Goal: Task Accomplishment & Management: Use online tool/utility

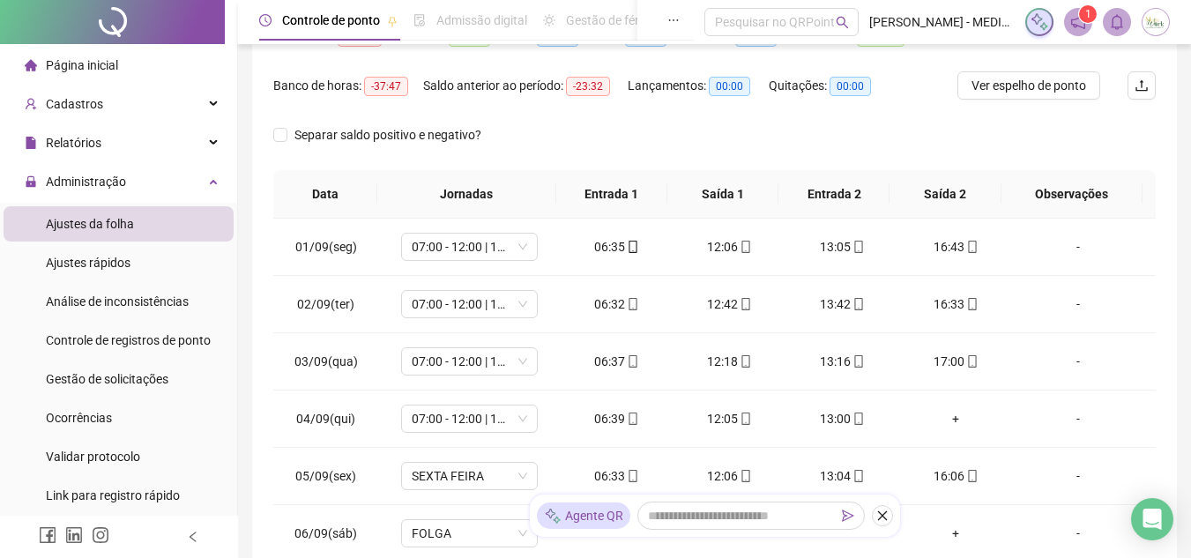
scroll to position [2, 0]
click at [105, 228] on span "Ajustes da folha" at bounding box center [90, 222] width 88 height 14
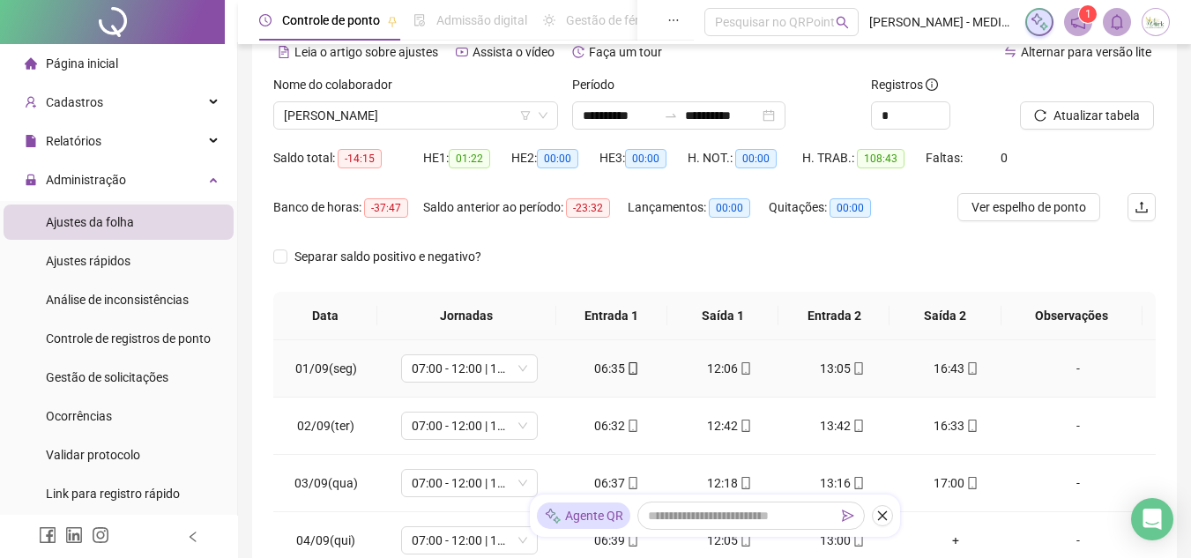
scroll to position [0, 0]
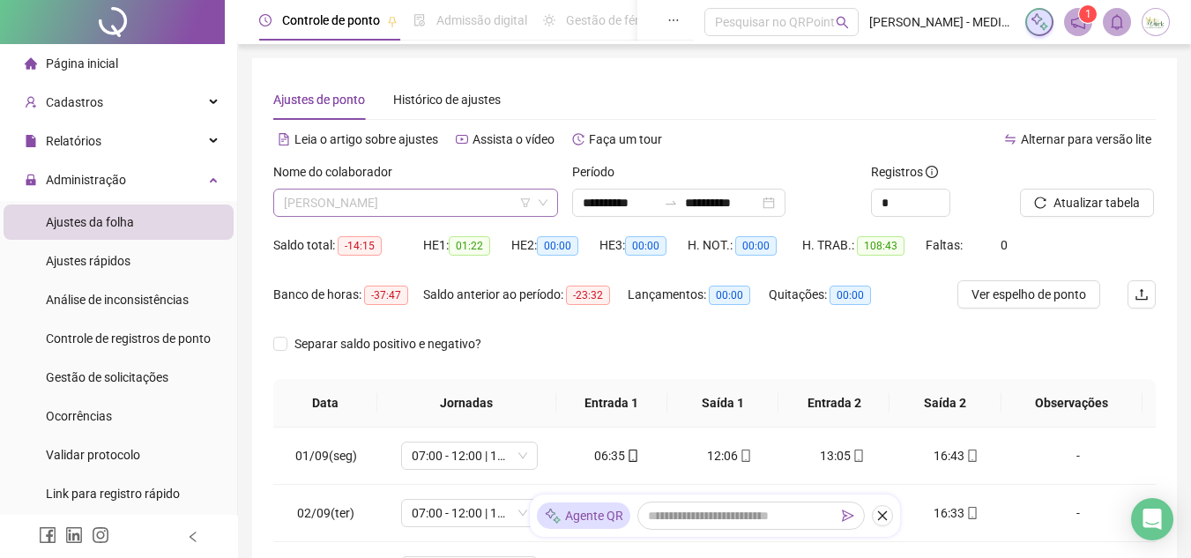
click at [416, 207] on span "[PERSON_NAME]" at bounding box center [416, 203] width 264 height 26
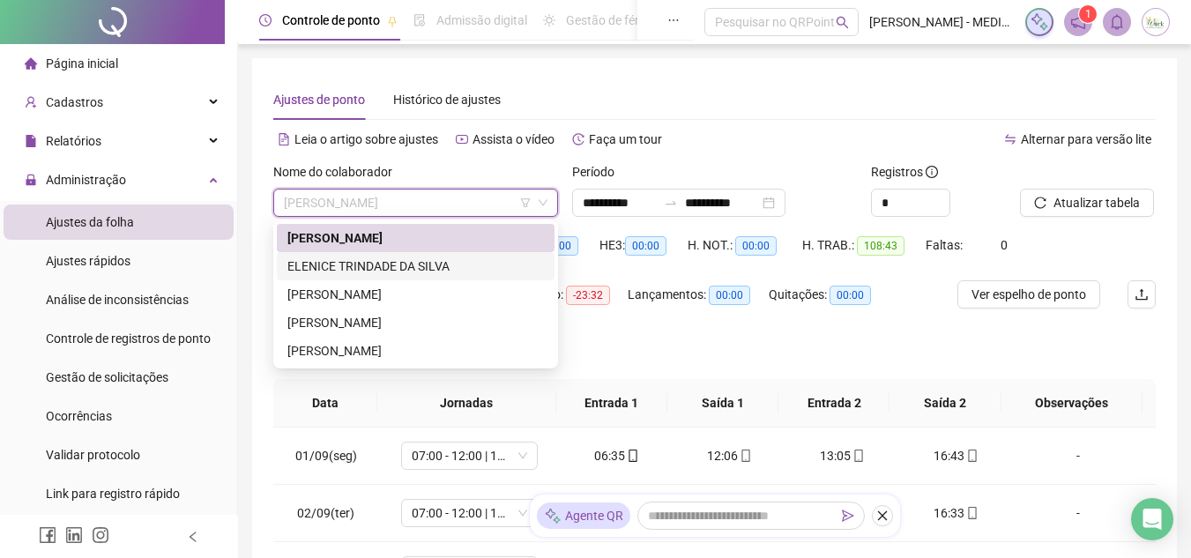
click at [340, 261] on div "ELENICE TRINDADE DA SILVA" at bounding box center [415, 266] width 257 height 19
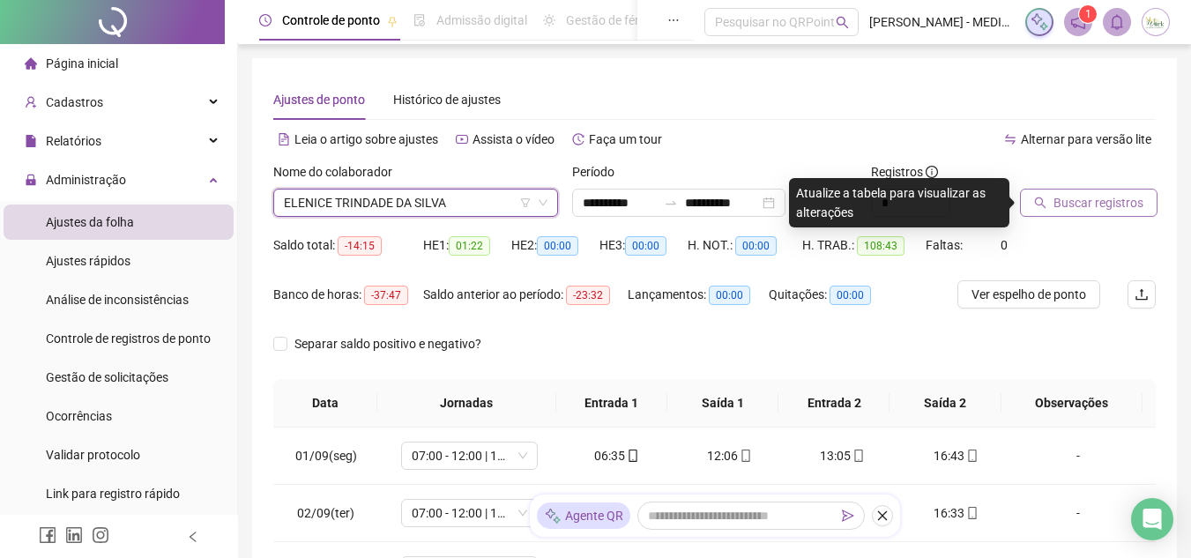
click at [1088, 205] on span "Buscar registros" at bounding box center [1099, 202] width 90 height 19
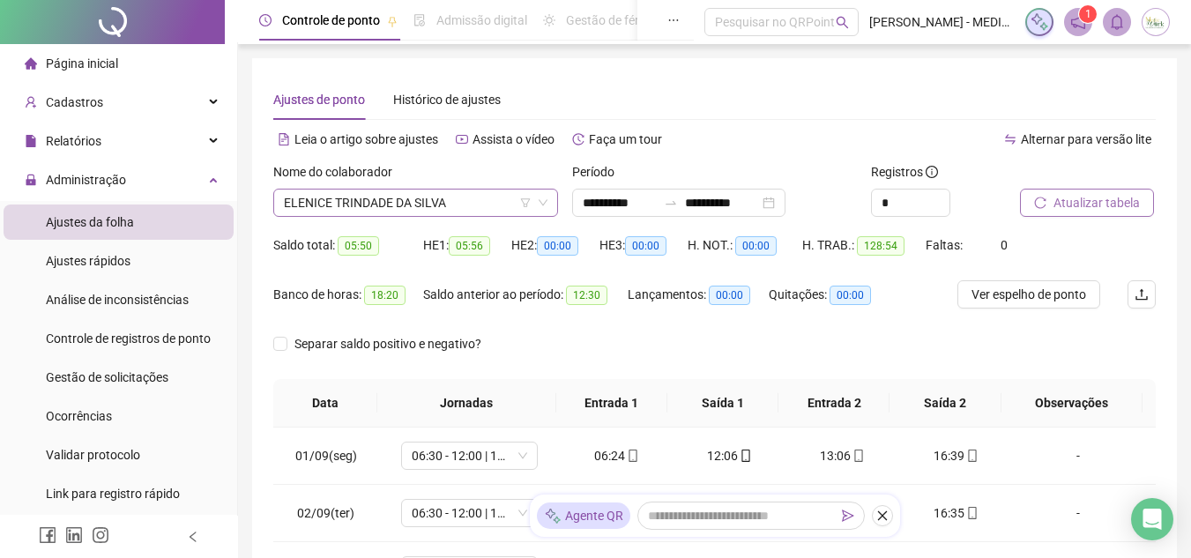
click at [482, 192] on span "ELENICE TRINDADE DA SILVA" at bounding box center [416, 203] width 264 height 26
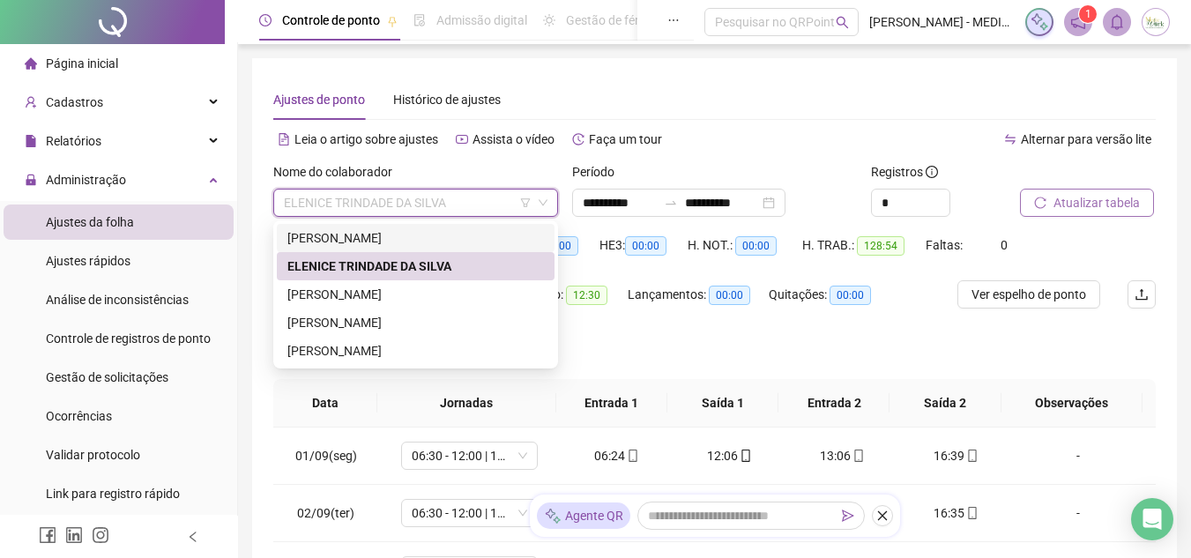
drag, startPoint x: 367, startPoint y: 238, endPoint x: 409, endPoint y: 236, distance: 42.4
click at [367, 237] on div "[PERSON_NAME]" at bounding box center [415, 237] width 257 height 19
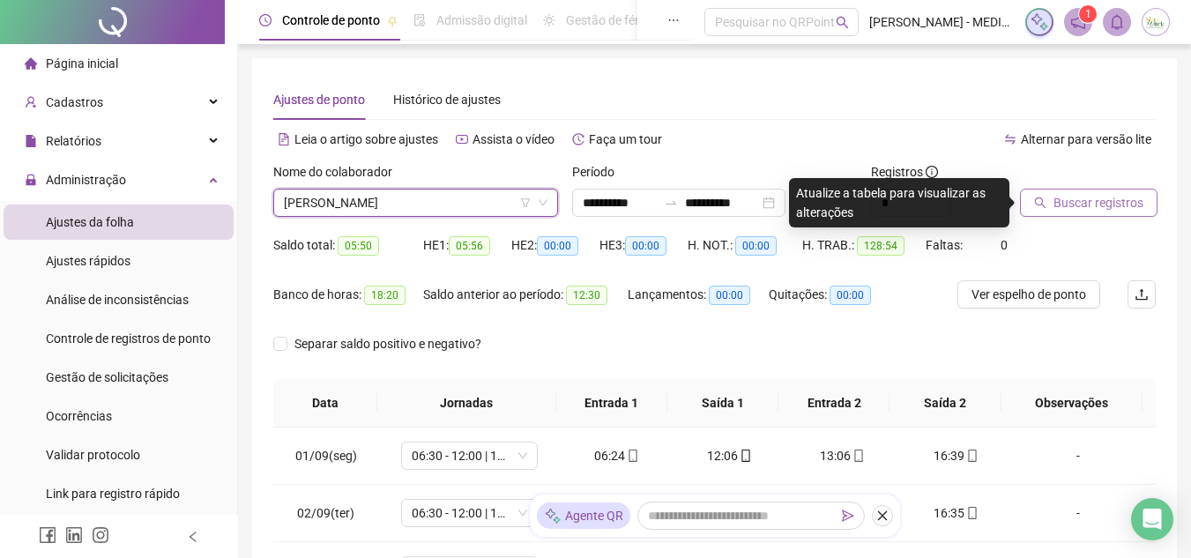
click at [1070, 204] on span "Buscar registros" at bounding box center [1099, 202] width 90 height 19
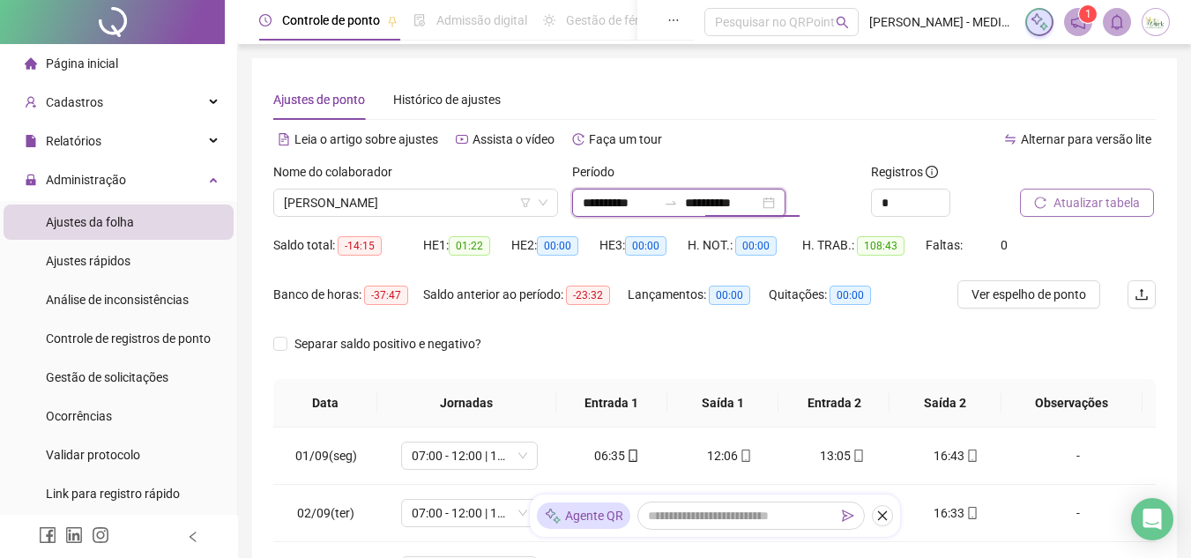
click at [756, 198] on input "**********" at bounding box center [722, 202] width 74 height 19
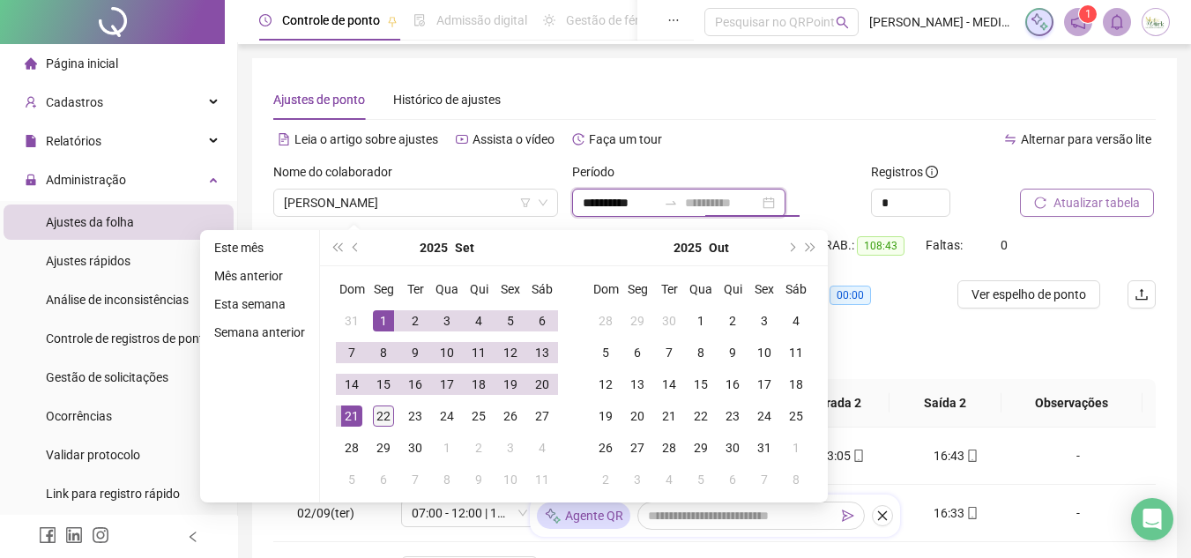
type input "**********"
click at [384, 417] on div "22" at bounding box center [383, 416] width 21 height 21
type input "**********"
click at [375, 314] on div "1" at bounding box center [383, 320] width 21 height 21
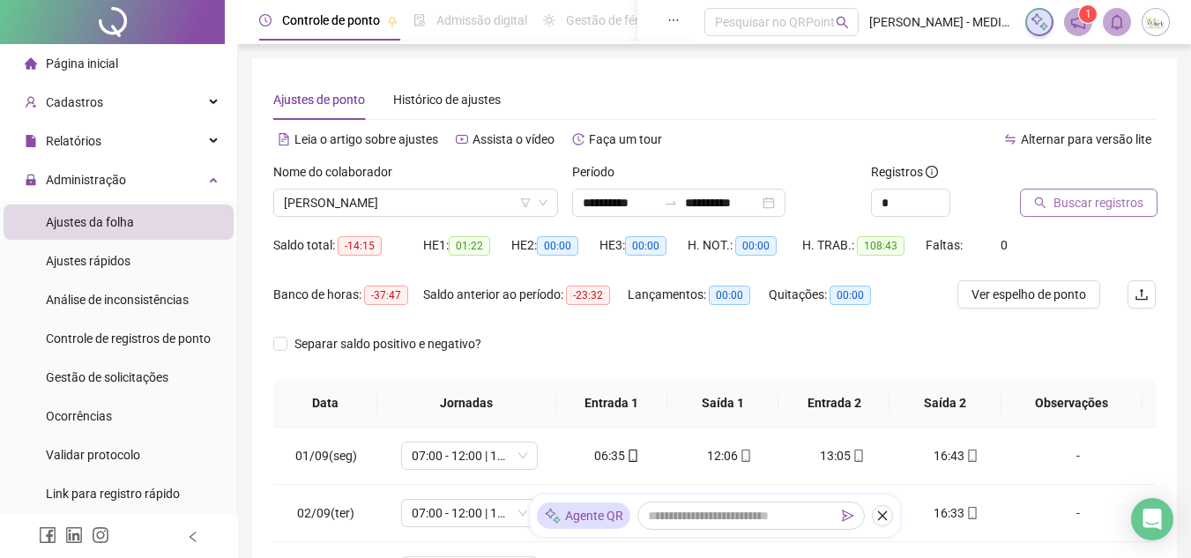
click at [1108, 199] on span "Buscar registros" at bounding box center [1099, 202] width 90 height 19
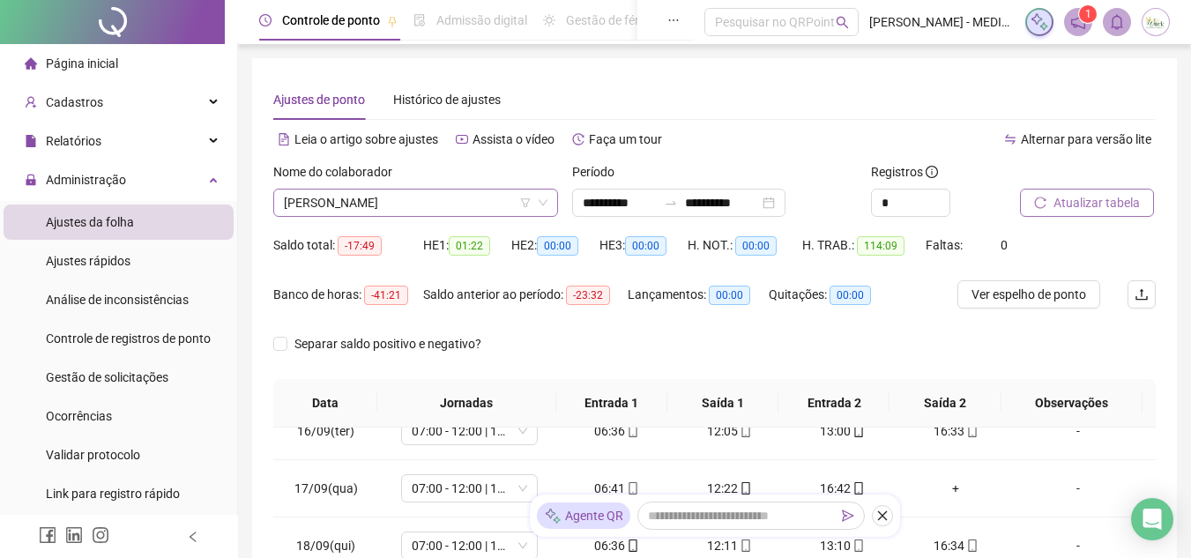
click at [429, 196] on span "[PERSON_NAME]" at bounding box center [416, 203] width 264 height 26
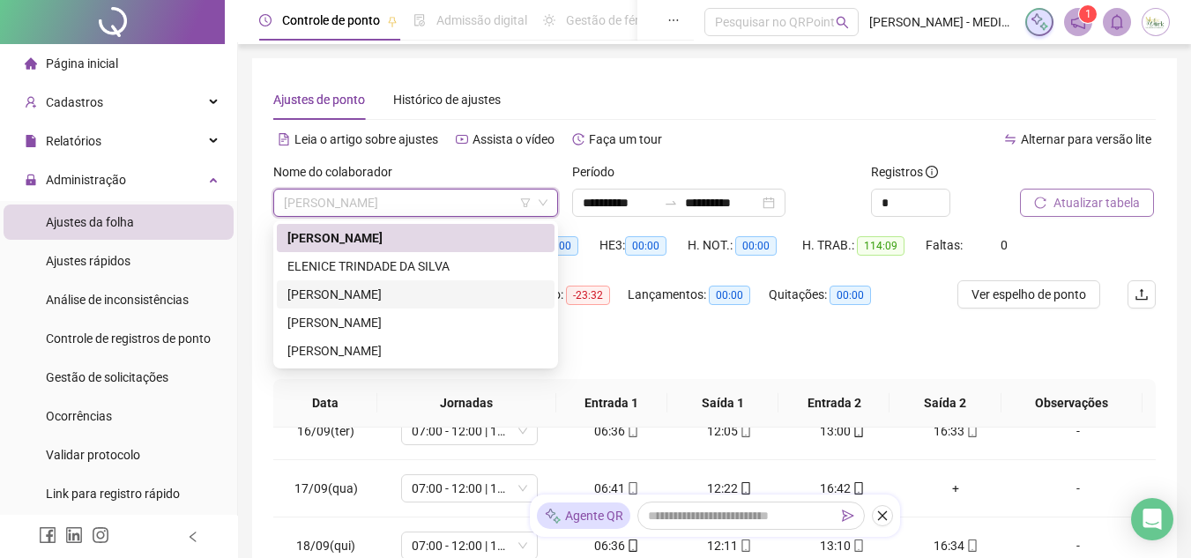
click at [374, 289] on div "[PERSON_NAME]" at bounding box center [415, 294] width 257 height 19
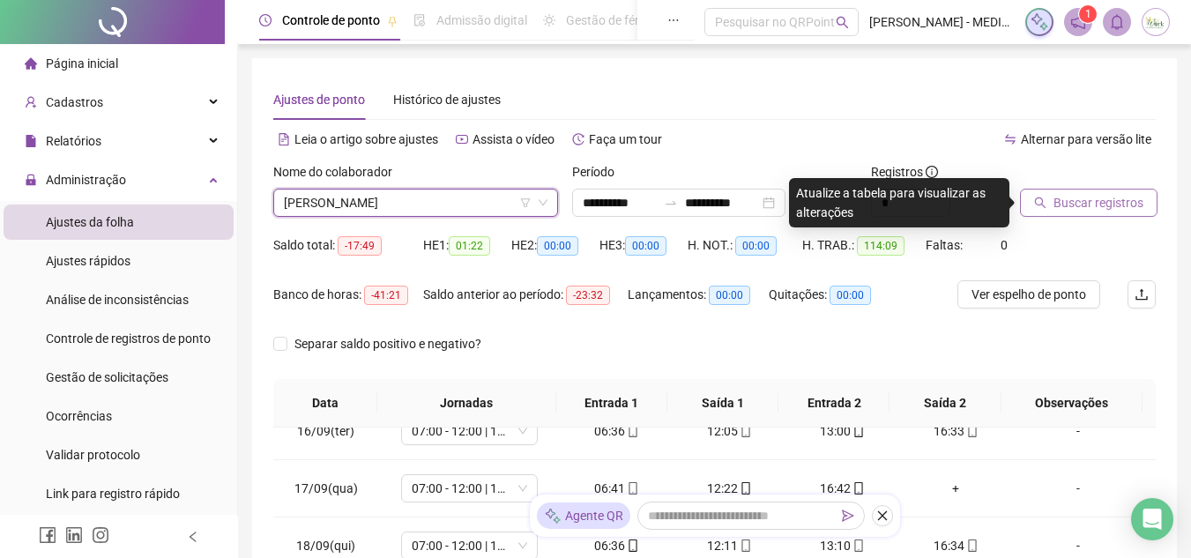
click at [1078, 196] on span "Buscar registros" at bounding box center [1099, 202] width 90 height 19
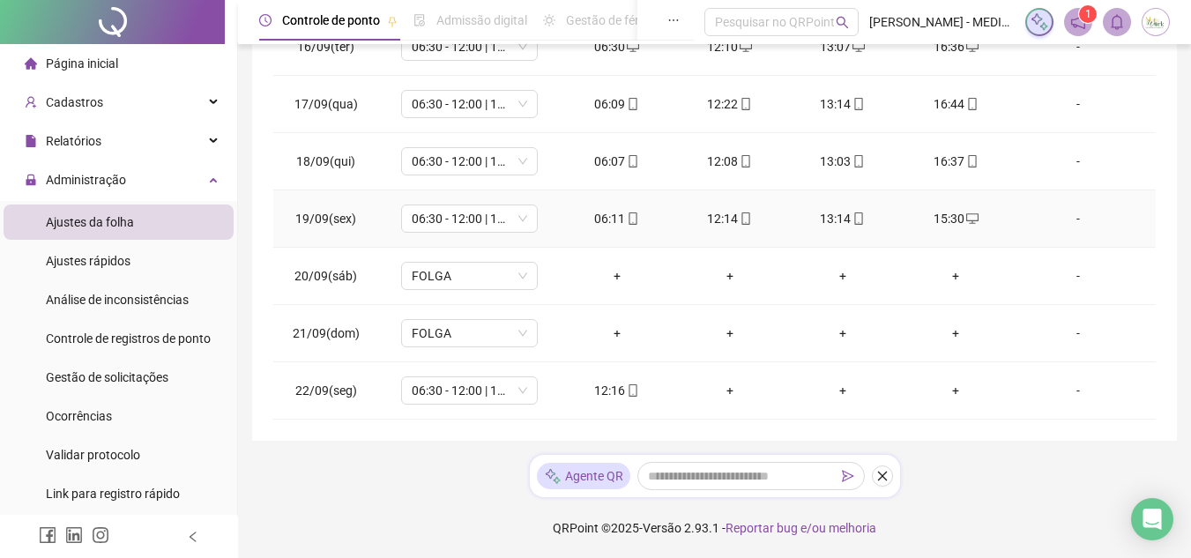
scroll to position [385, 0]
click at [1167, 314] on div "**********" at bounding box center [714, 56] width 925 height 767
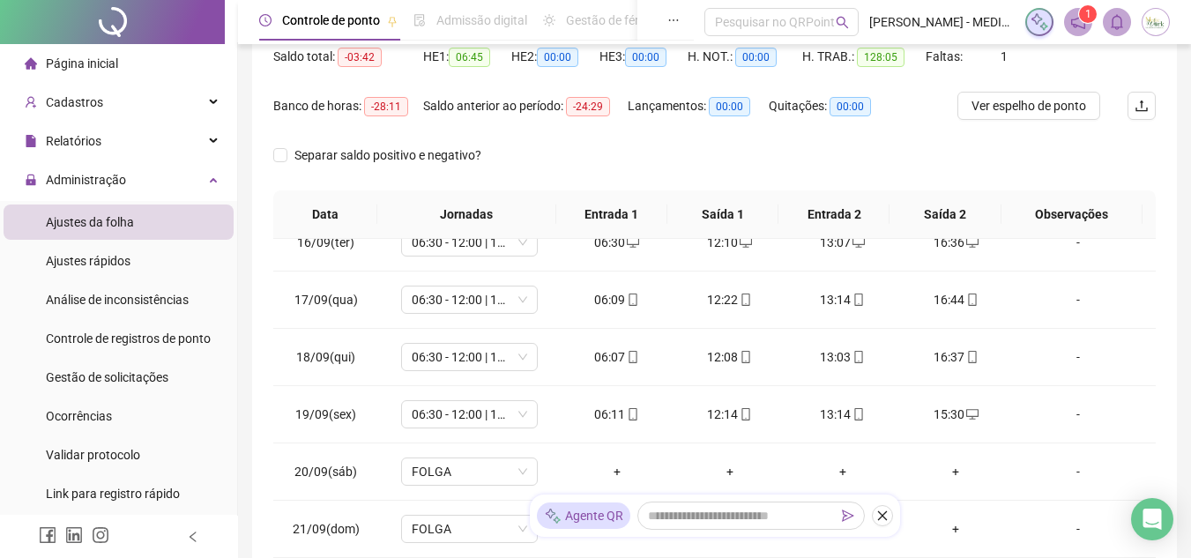
scroll to position [0, 0]
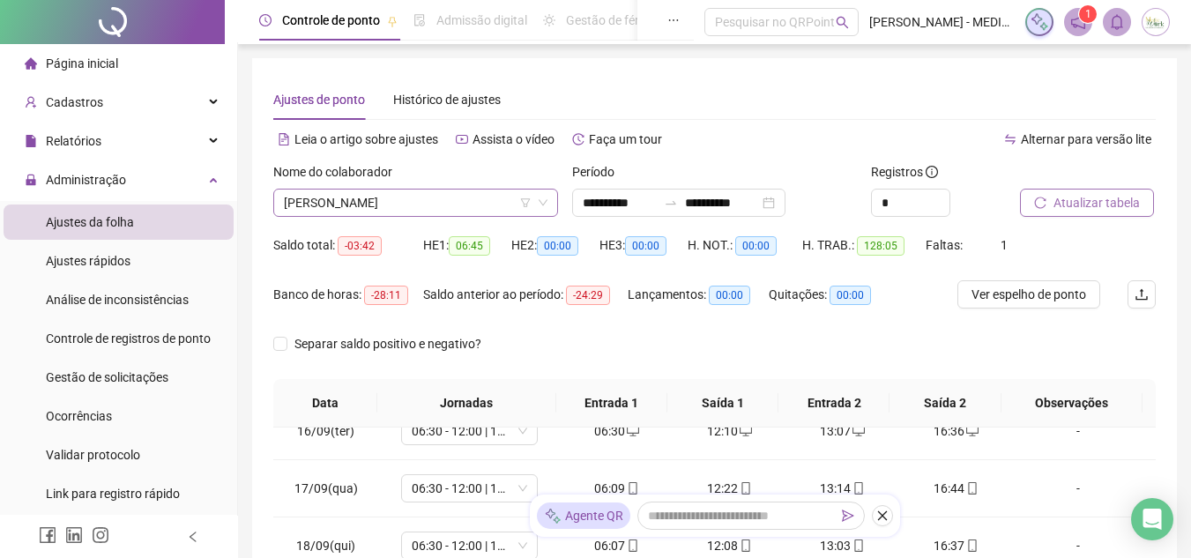
click at [449, 205] on span "[PERSON_NAME]" at bounding box center [416, 203] width 264 height 26
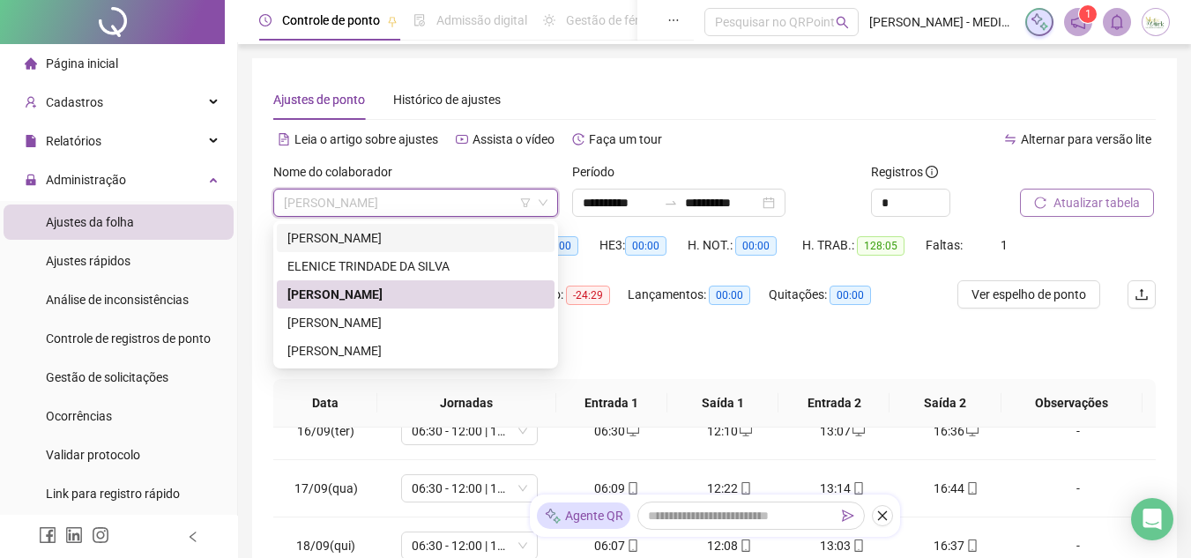
click at [396, 233] on div "[PERSON_NAME]" at bounding box center [415, 237] width 257 height 19
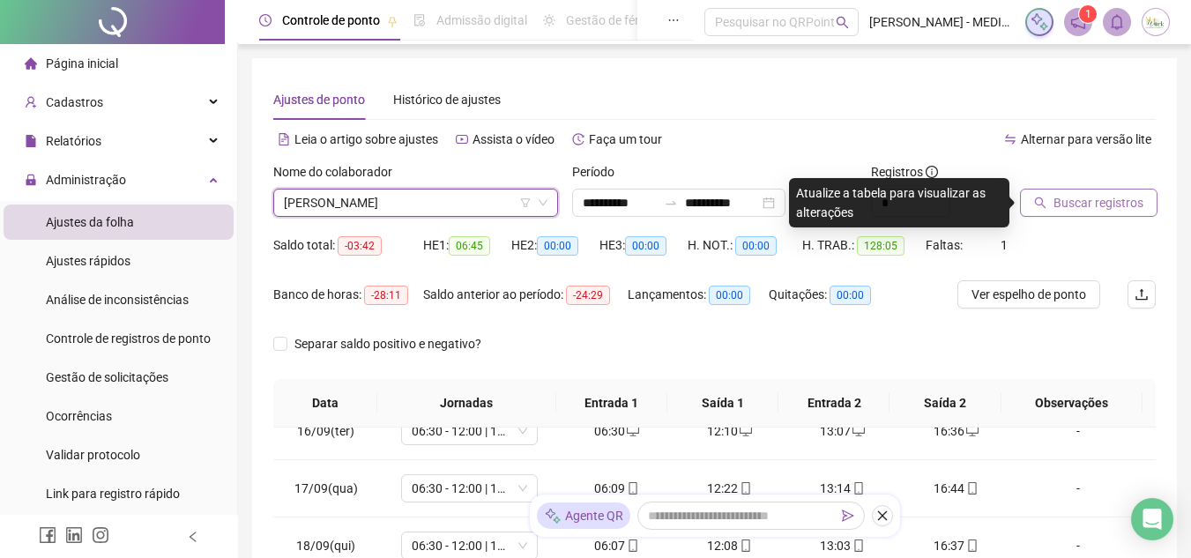
click at [1063, 205] on span "Buscar registros" at bounding box center [1099, 202] width 90 height 19
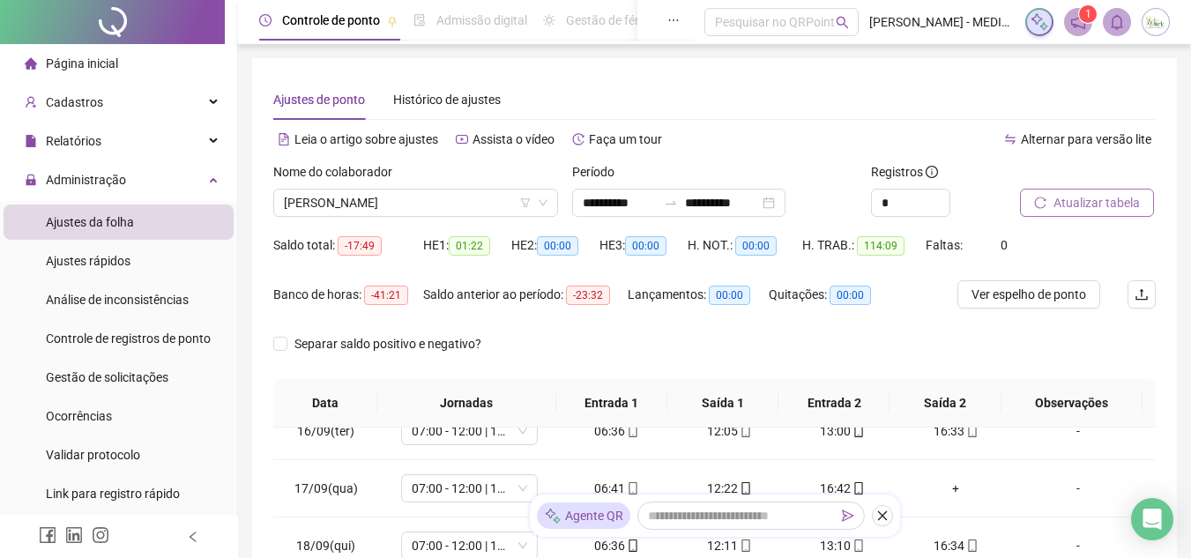
scroll to position [385, 0]
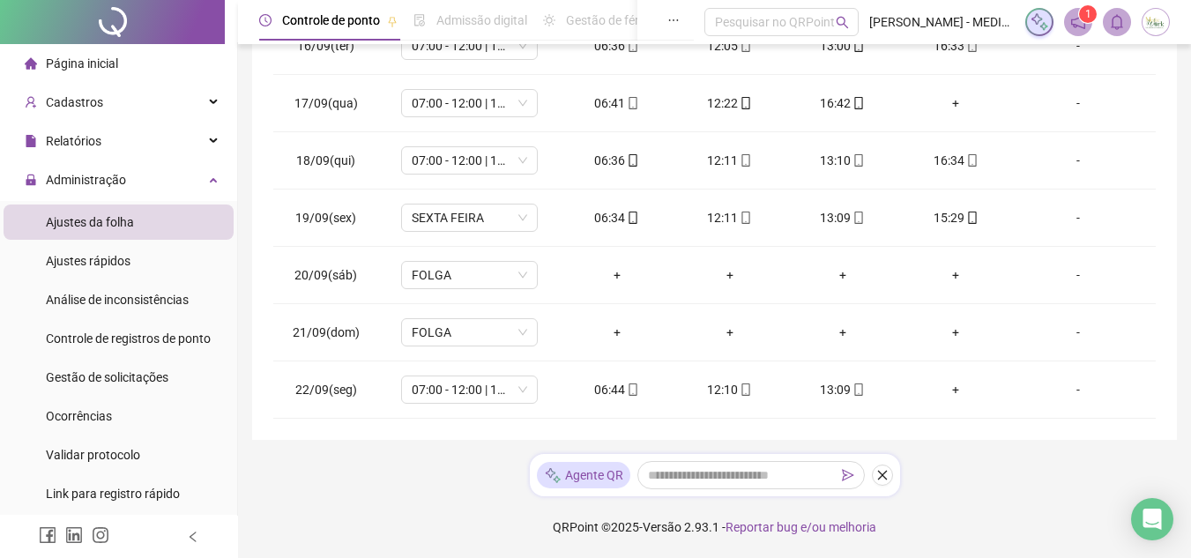
click at [1168, 343] on div "**********" at bounding box center [714, 56] width 925 height 767
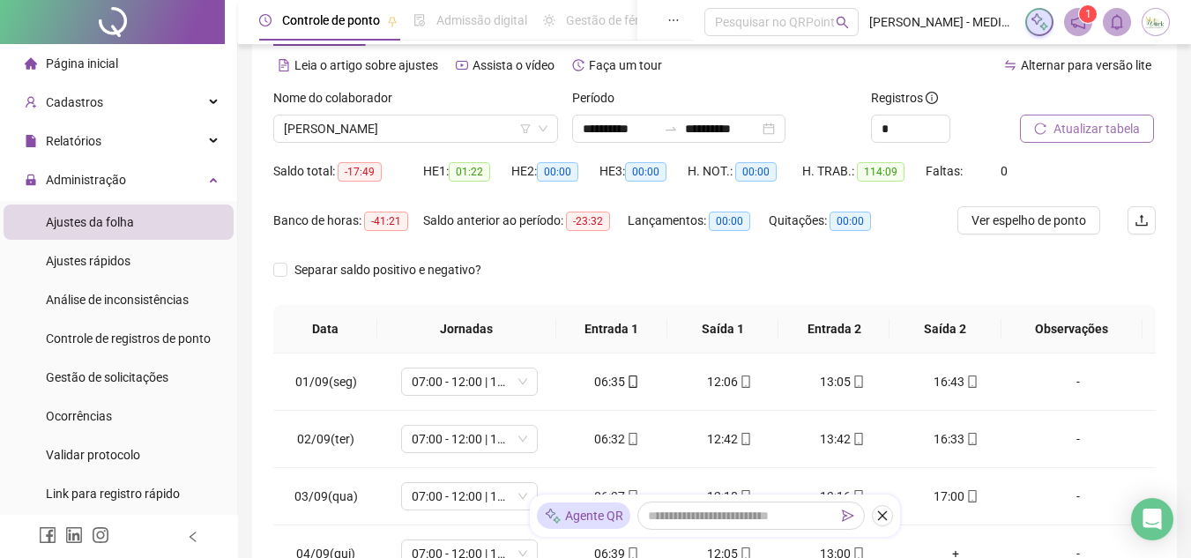
scroll to position [0, 0]
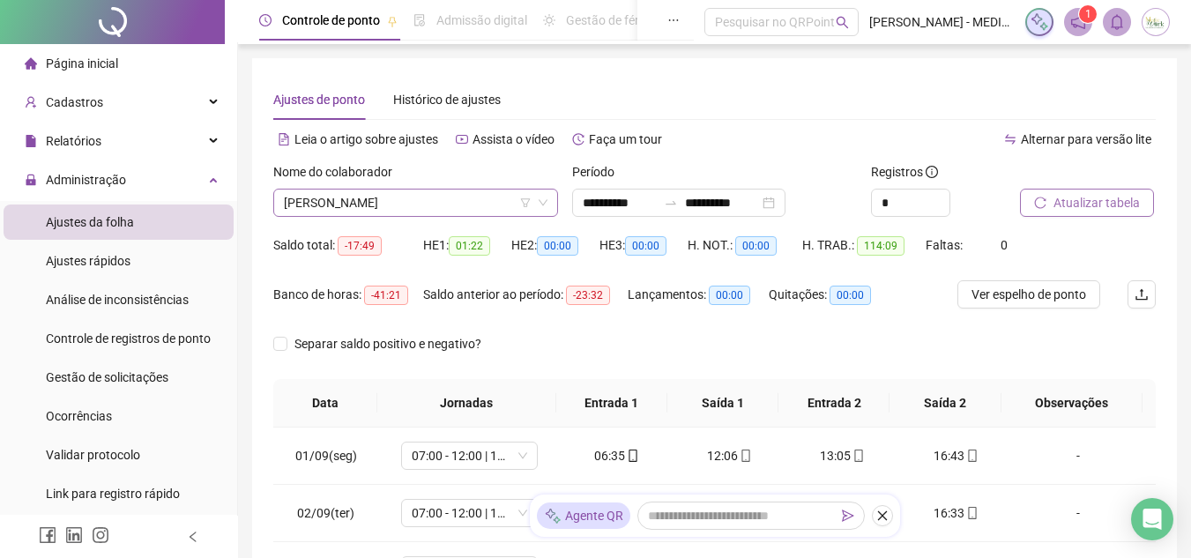
click at [421, 195] on span "[PERSON_NAME]" at bounding box center [416, 203] width 264 height 26
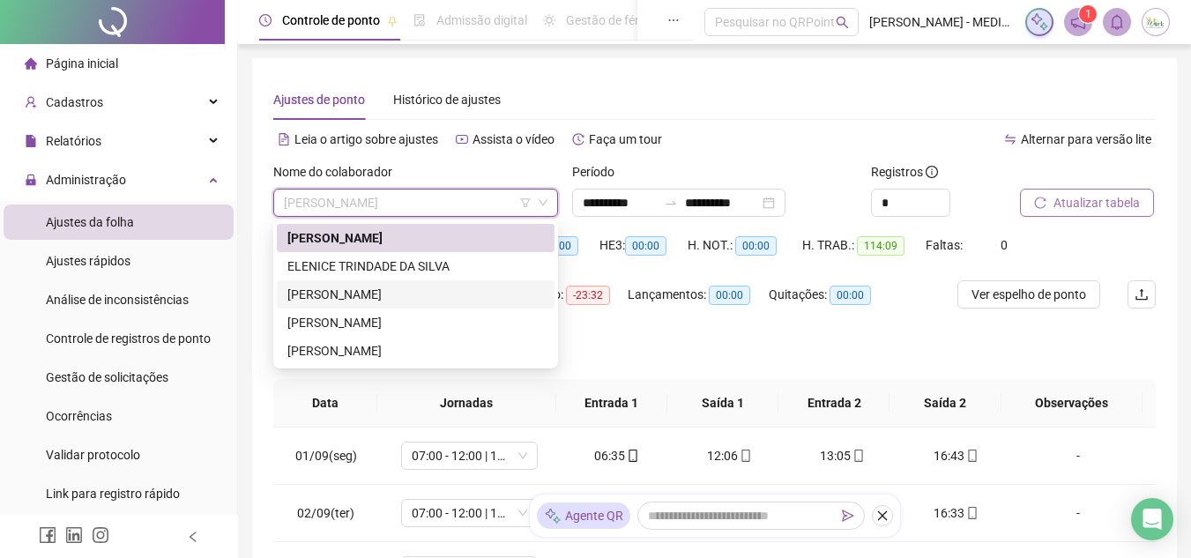
click at [332, 295] on div "[PERSON_NAME]" at bounding box center [415, 294] width 257 height 19
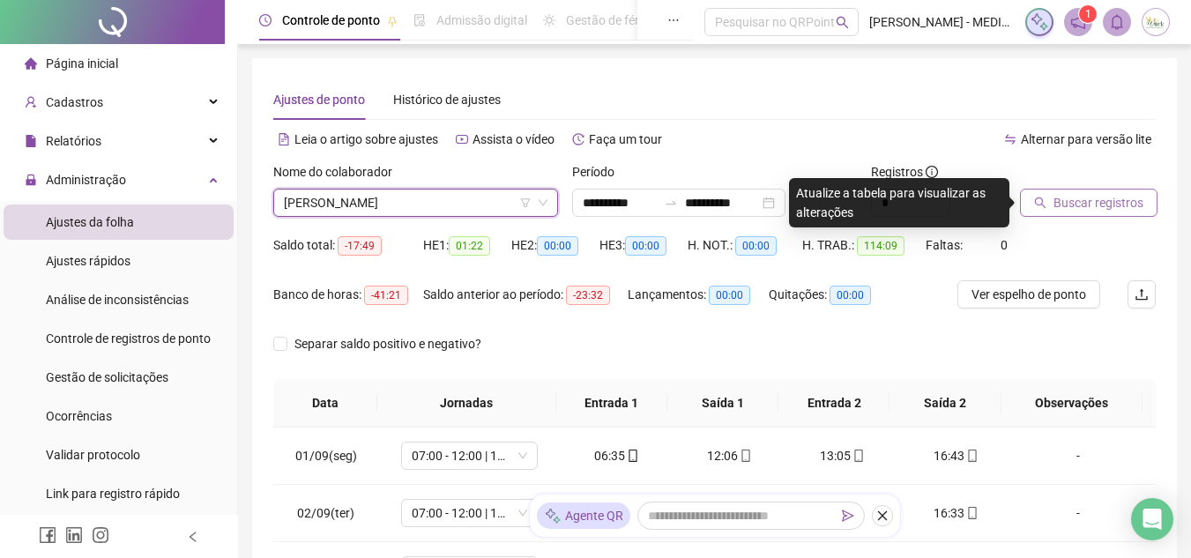
click at [1083, 194] on span "Buscar registros" at bounding box center [1099, 202] width 90 height 19
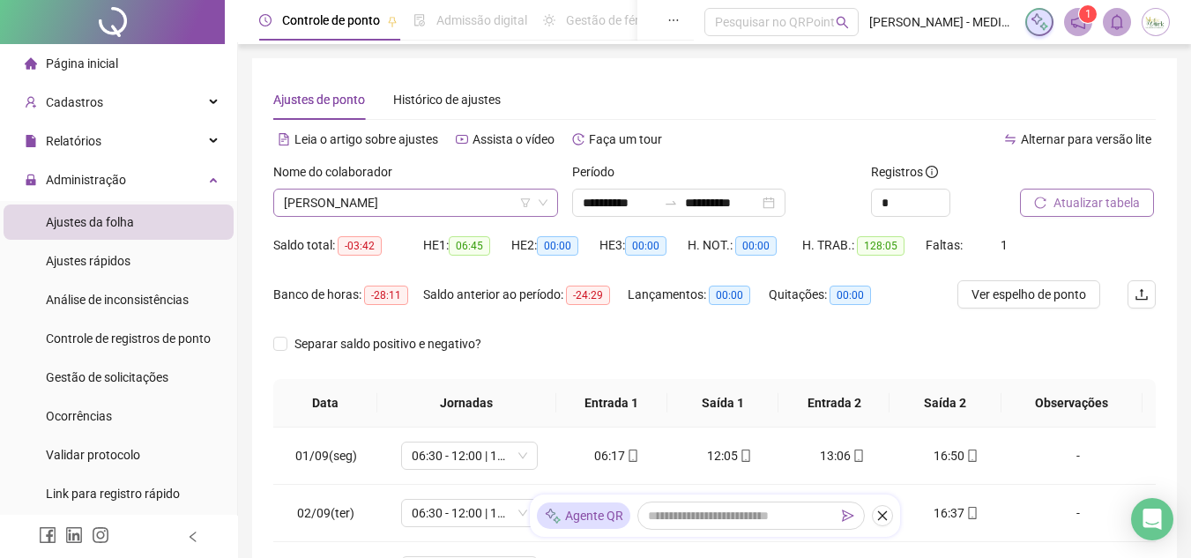
click at [444, 205] on span "[PERSON_NAME]" at bounding box center [416, 203] width 264 height 26
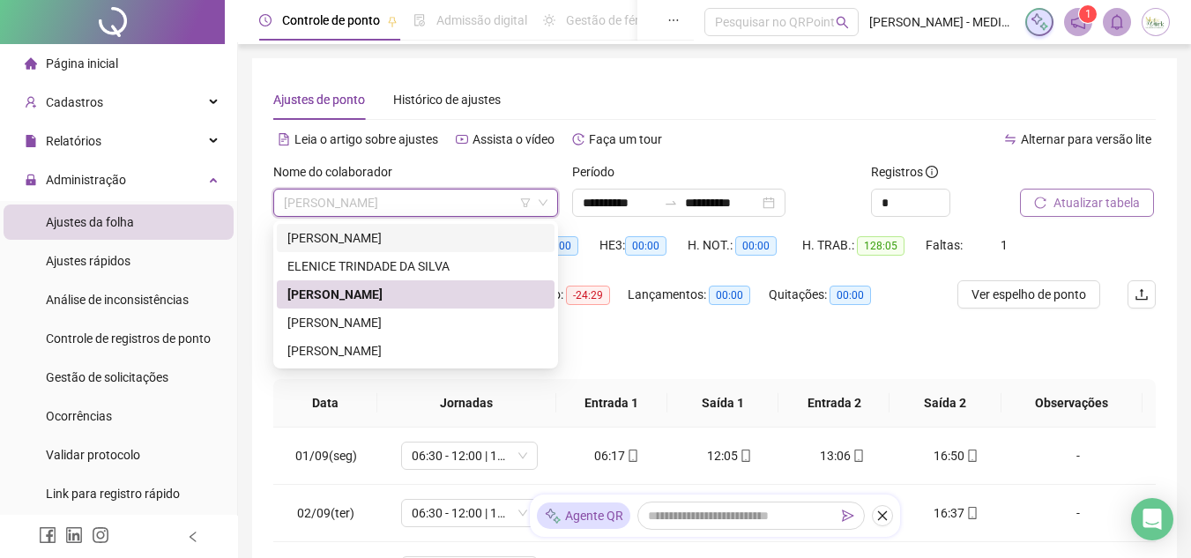
click at [325, 238] on div "[PERSON_NAME]" at bounding box center [415, 237] width 257 height 19
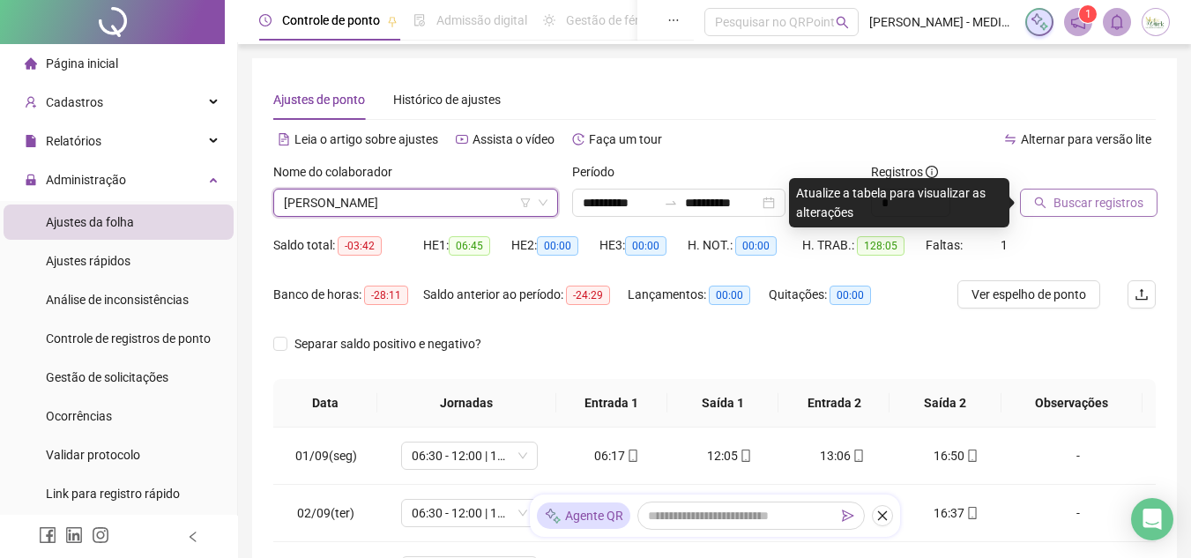
click at [1070, 196] on span "Buscar registros" at bounding box center [1099, 202] width 90 height 19
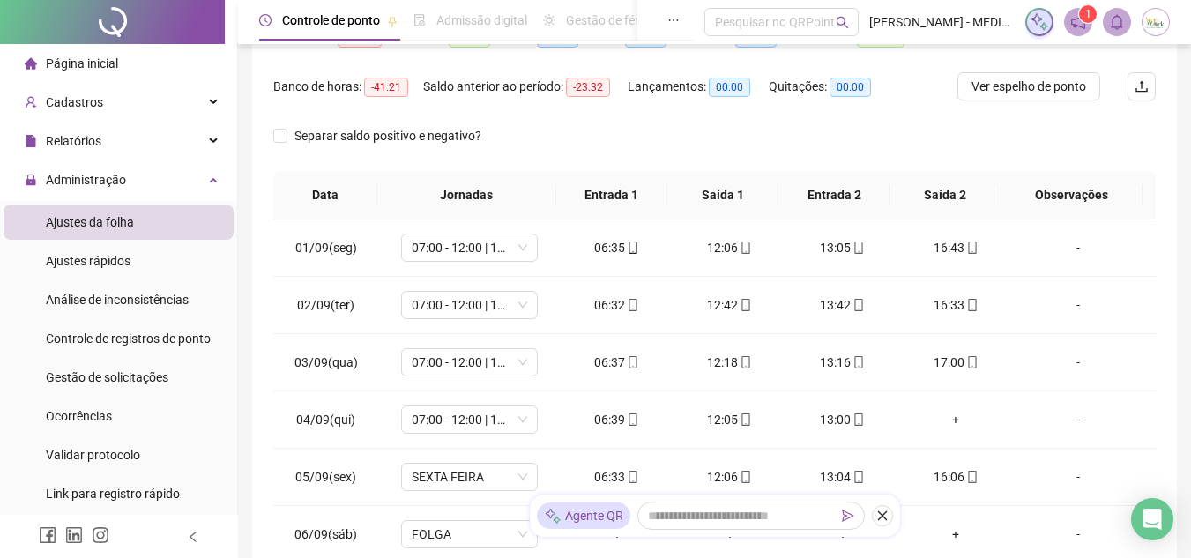
scroll to position [88, 0]
